Goal: Information Seeking & Learning: Learn about a topic

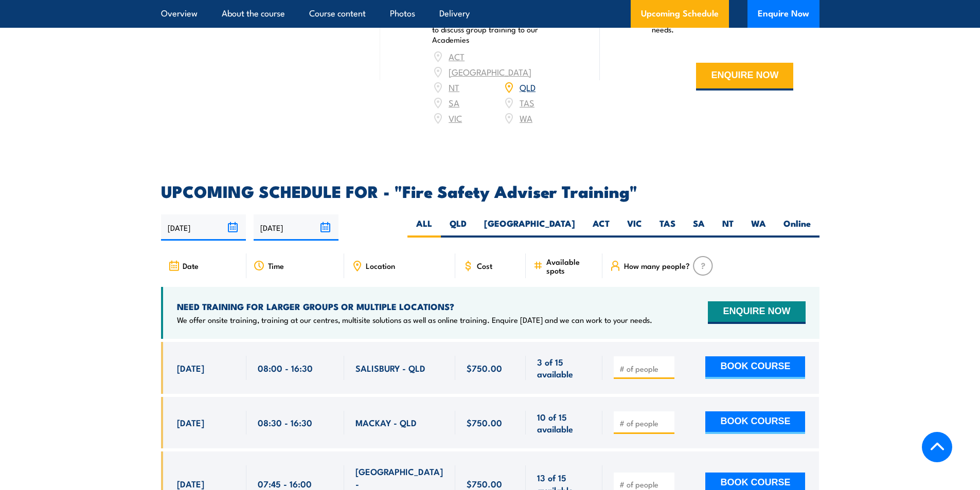
scroll to position [1544, 0]
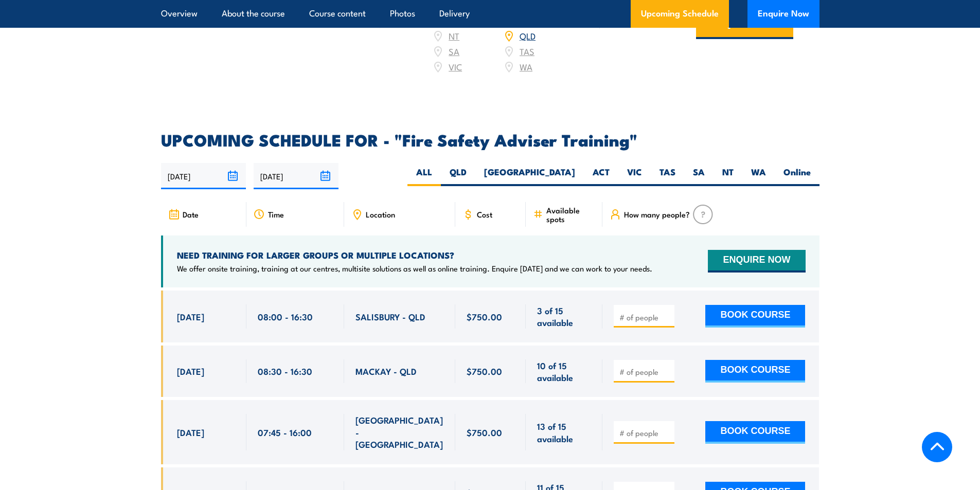
drag, startPoint x: 186, startPoint y: 324, endPoint x: 318, endPoint y: 326, distance: 131.2
click at [318, 326] on div "[DATE] 08:00 - 08:00" at bounding box center [490, 317] width 659 height 52
drag, startPoint x: 396, startPoint y: 334, endPoint x: 411, endPoint y: 334, distance: 14.9
click at [411, 329] on div "SALISBURY - QLD" at bounding box center [400, 317] width 89 height 24
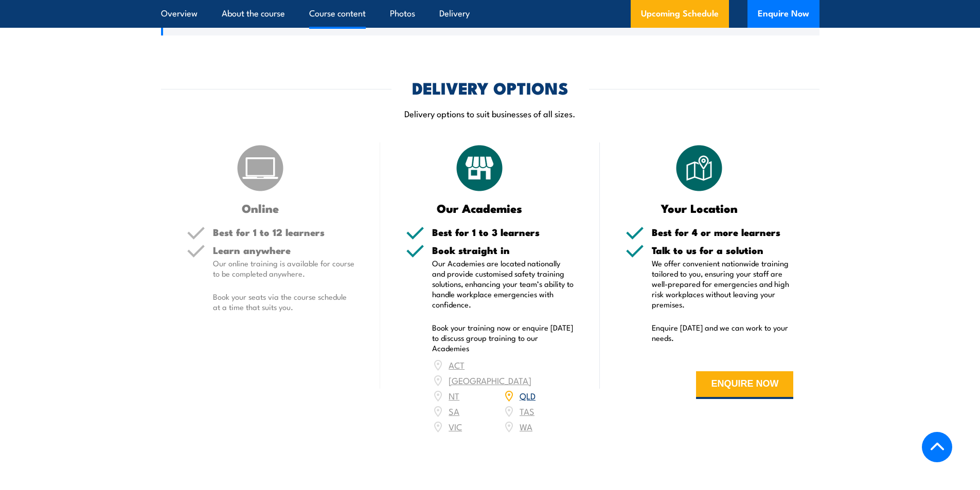
scroll to position [1081, 0]
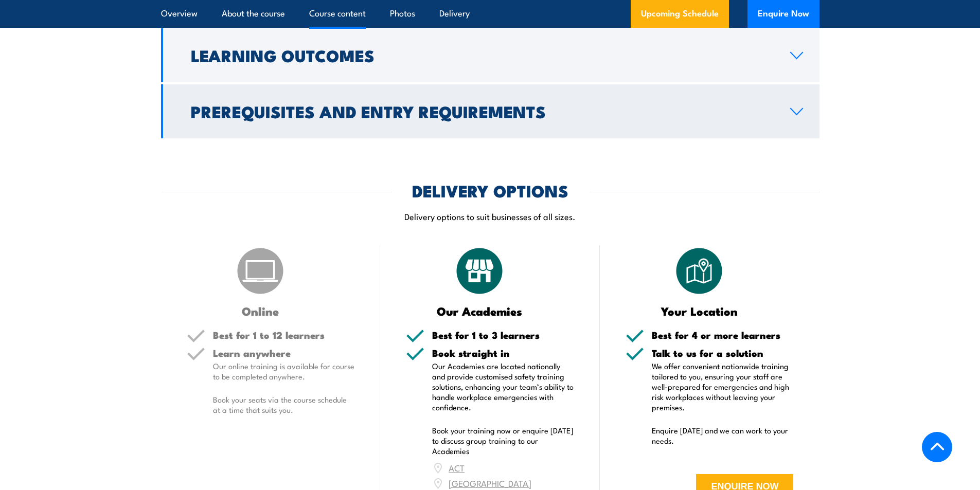
click at [444, 118] on h2 "Prerequisites and Entry Requirements" at bounding box center [482, 111] width 583 height 14
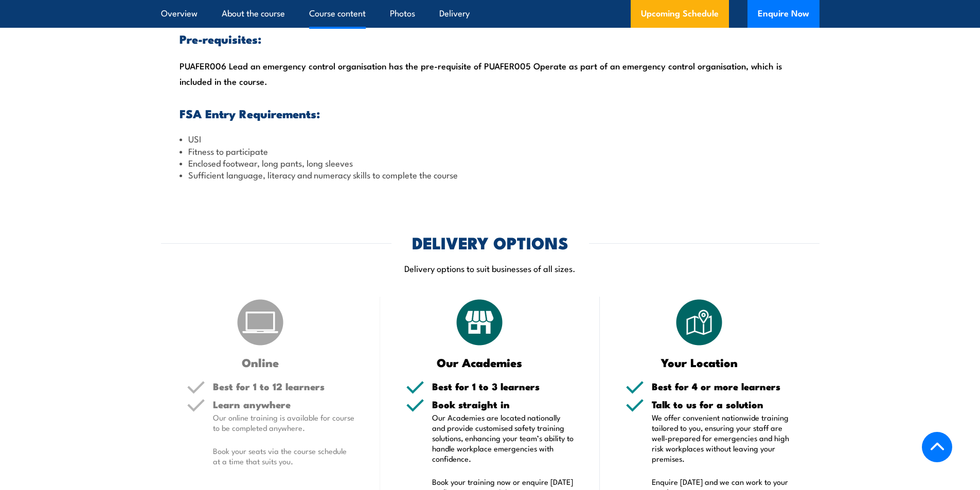
scroll to position [1032, 0]
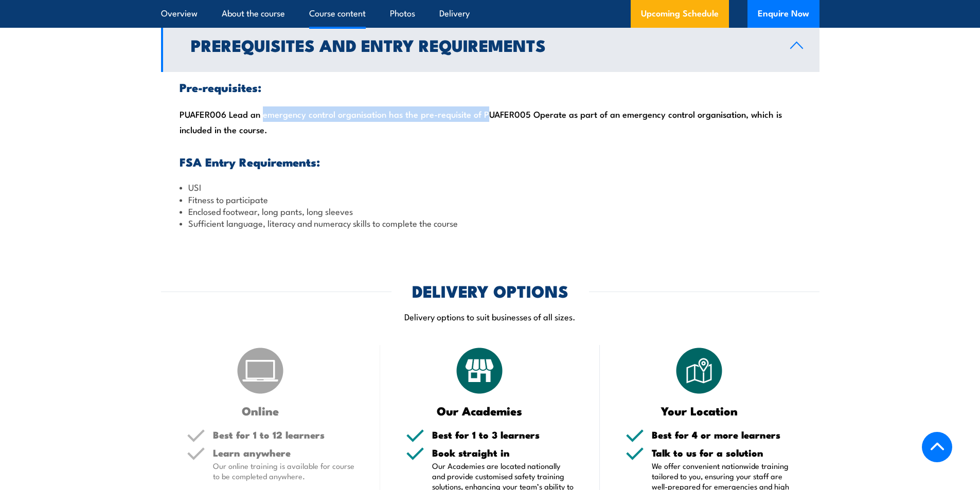
drag, startPoint x: 260, startPoint y: 137, endPoint x: 479, endPoint y: 142, distance: 218.2
click at [479, 142] on div "Pre-requisites: PUAFER006 Lead an emergency control organisation has the pre-re…" at bounding box center [490, 155] width 659 height 167
click at [279, 156] on div "Pre-requisites: PUAFER006 Lead an emergency control organisation has the pre-re…" at bounding box center [490, 155] width 659 height 167
drag, startPoint x: 207, startPoint y: 234, endPoint x: 280, endPoint y: 235, distance: 73.6
click at [329, 217] on li "Enclosed footwear, long pants, long sleeves" at bounding box center [491, 211] width 622 height 12
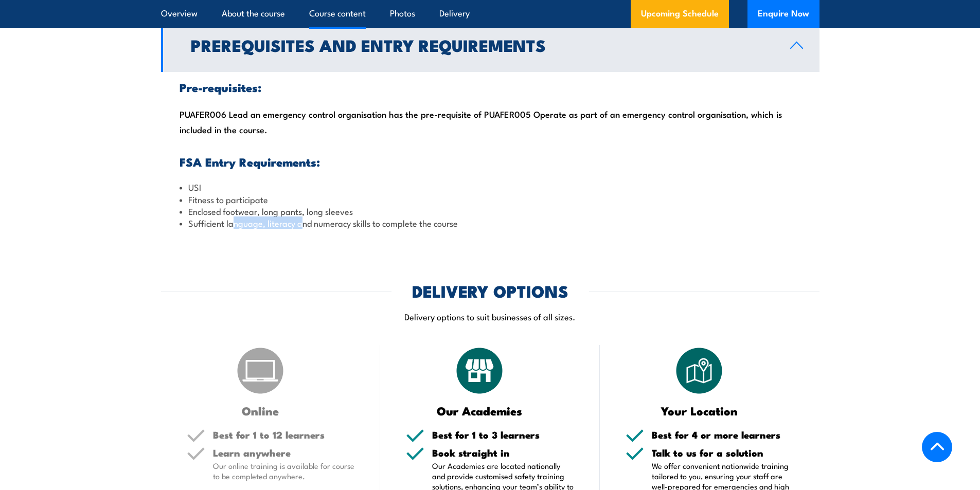
drag, startPoint x: 231, startPoint y: 248, endPoint x: 300, endPoint y: 249, distance: 69.0
click at [300, 229] on li "Sufficient language, literacy and numeracy skills to complete the course" at bounding box center [491, 223] width 622 height 12
drag, startPoint x: 181, startPoint y: 136, endPoint x: 225, endPoint y: 137, distance: 44.3
click at [225, 137] on div "Pre-requisites: PUAFER006 Lead an emergency control organisation has the pre-re…" at bounding box center [490, 155] width 659 height 167
copy div "PUAFER006"
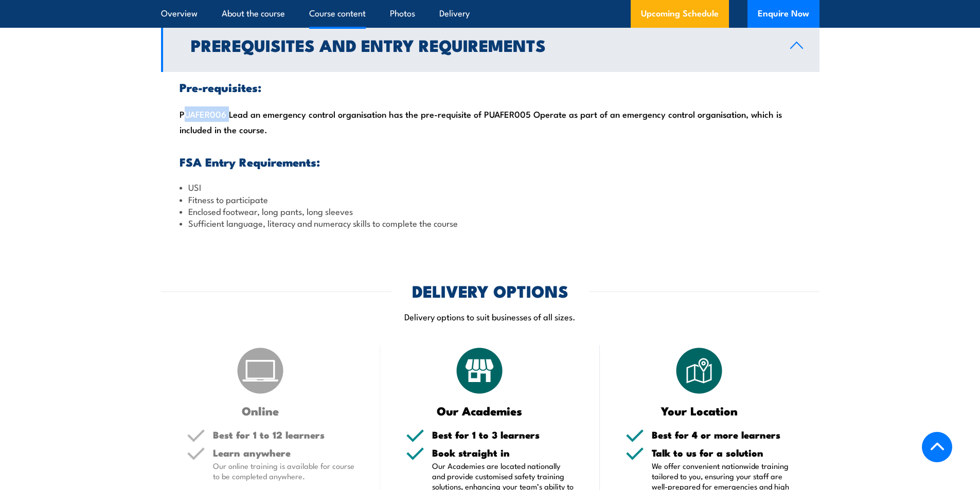
scroll to position [929, 0]
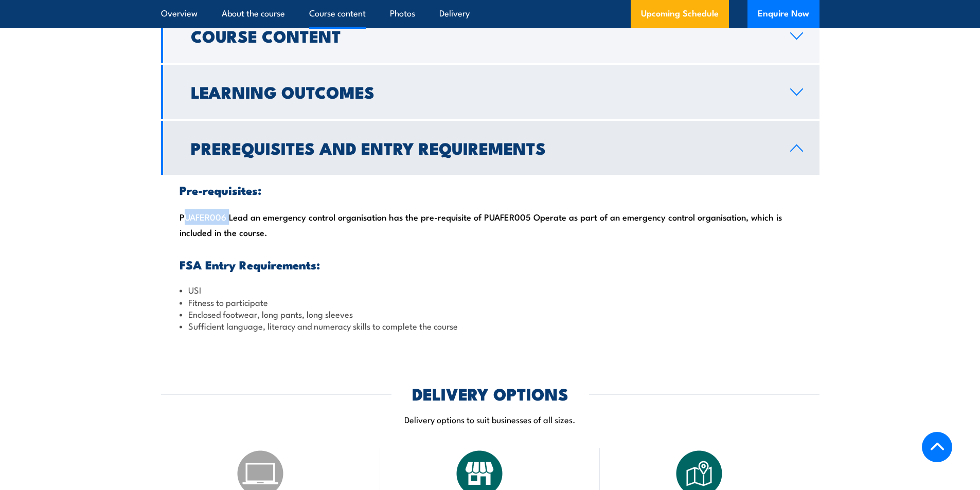
click at [374, 99] on h2 "Learning Outcomes" at bounding box center [482, 91] width 583 height 14
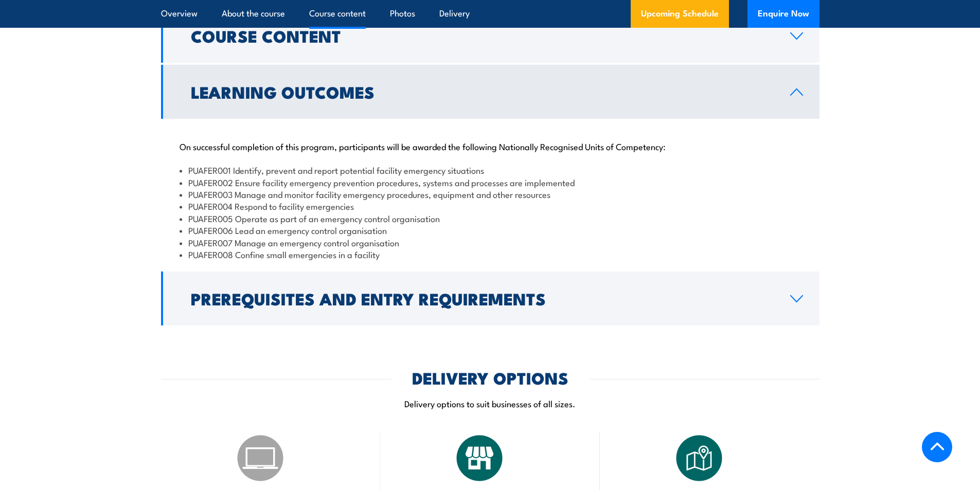
click at [374, 99] on h2 "Learning Outcomes" at bounding box center [482, 91] width 583 height 14
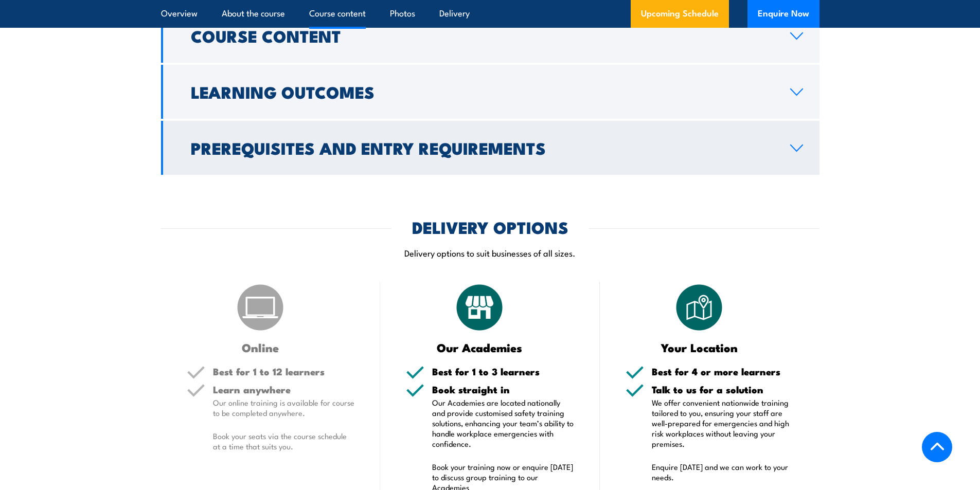
click at [384, 155] on h2 "Prerequisites and Entry Requirements" at bounding box center [482, 147] width 583 height 14
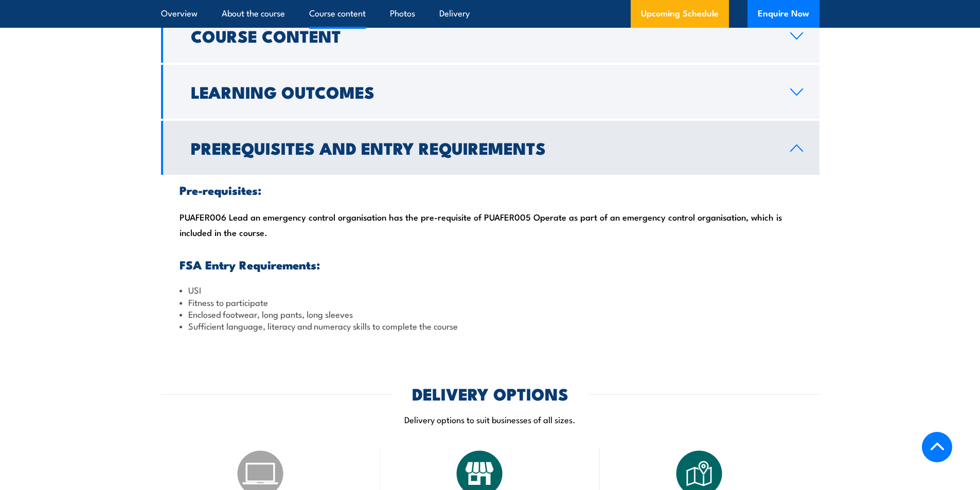
click at [365, 207] on div "Pre-requisites: PUAFER006 Lead an emergency control organisation has the pre-re…" at bounding box center [490, 258] width 659 height 167
click at [414, 155] on h2 "Prerequisites and Entry Requirements" at bounding box center [482, 147] width 583 height 14
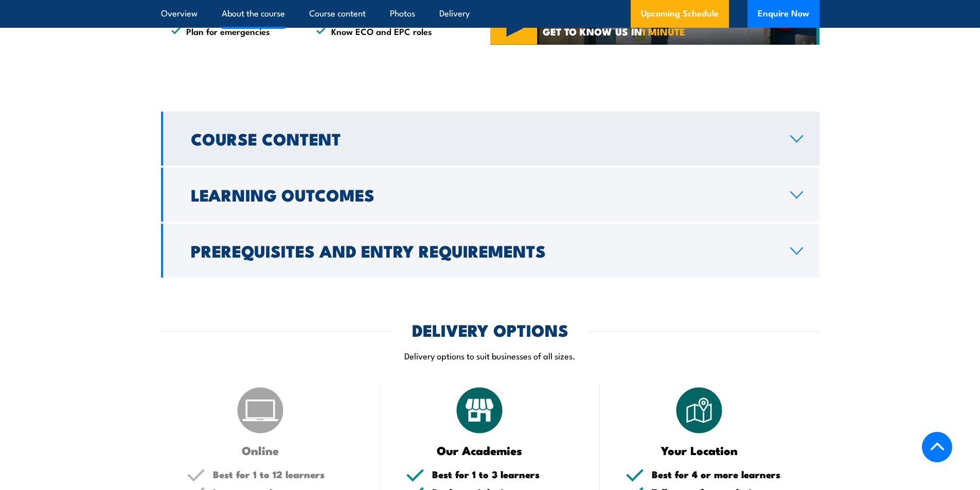
scroll to position [775, 0]
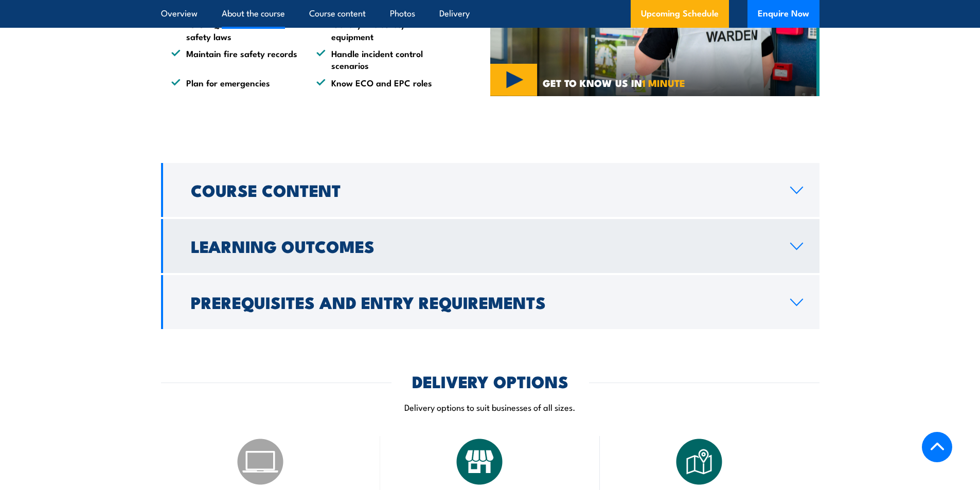
click at [311, 253] on h2 "Learning Outcomes" at bounding box center [482, 246] width 583 height 14
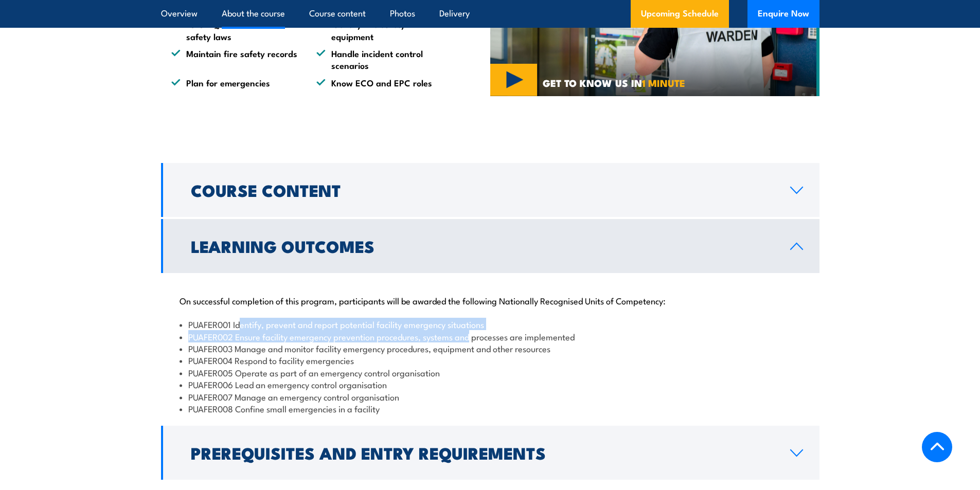
drag, startPoint x: 243, startPoint y: 350, endPoint x: 472, endPoint y: 354, distance: 229.0
click at [472, 354] on ul "PUAFER001 Identify, prevent and report potential facility emergency situations …" at bounding box center [491, 367] width 622 height 96
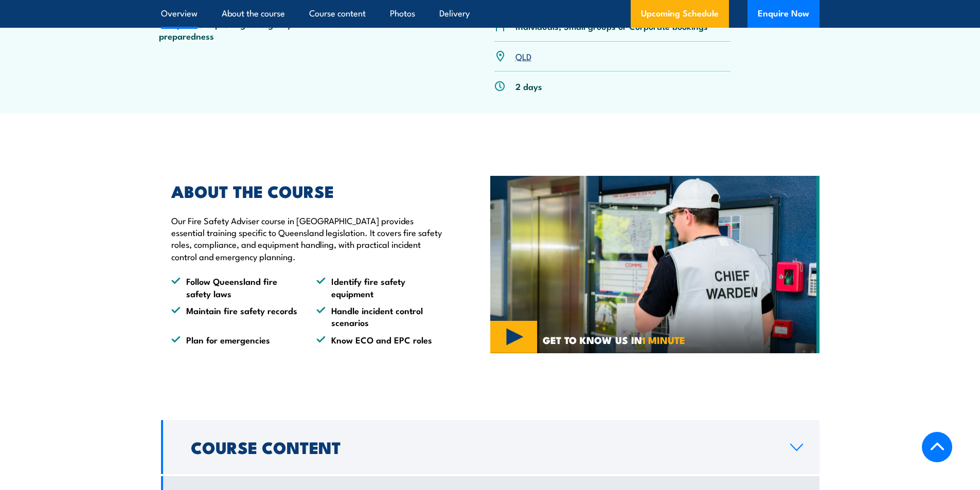
scroll to position [466, 0]
